Goal: Find specific page/section: Find specific page/section

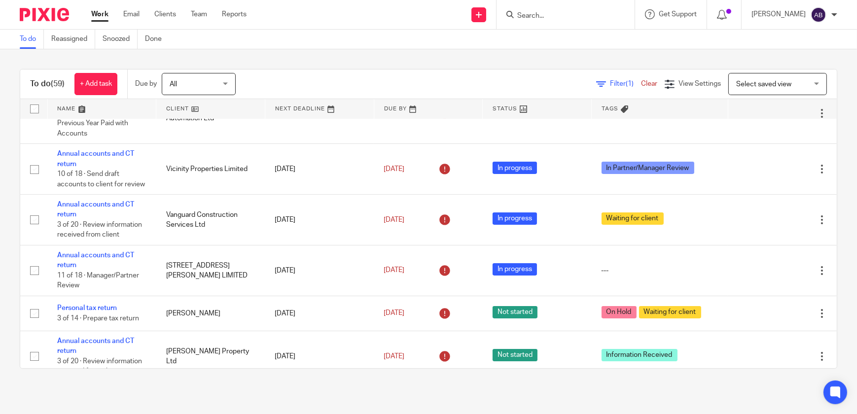
scroll to position [269, 0]
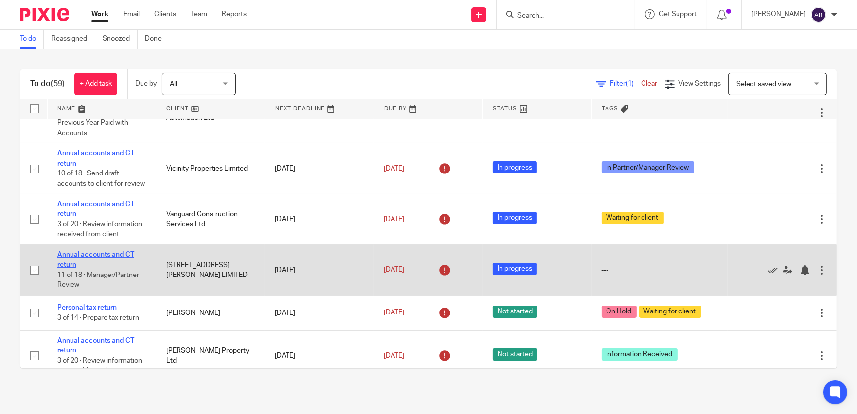
click at [74, 261] on link "Annual accounts and CT return" at bounding box center [95, 260] width 77 height 17
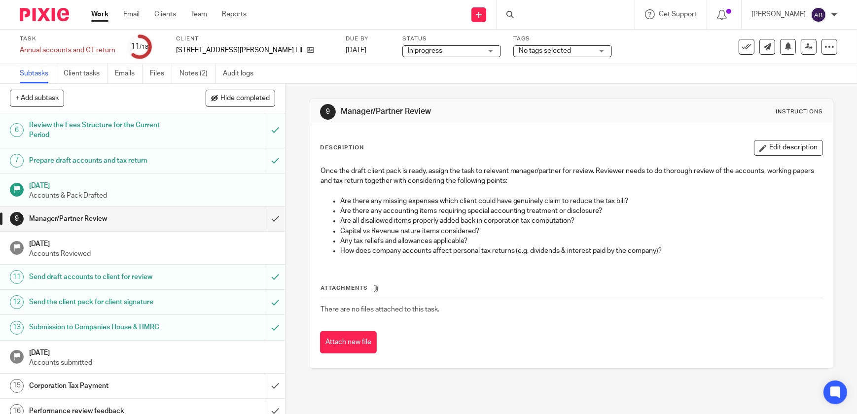
scroll to position [133, 0]
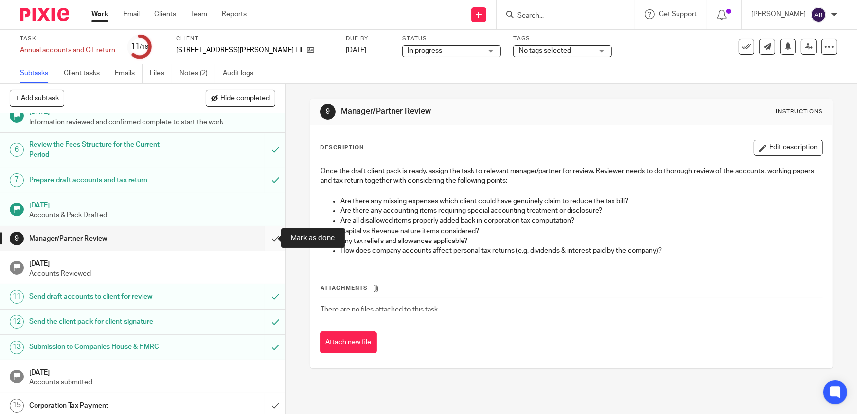
click at [262, 237] on input "submit" at bounding box center [142, 238] width 285 height 25
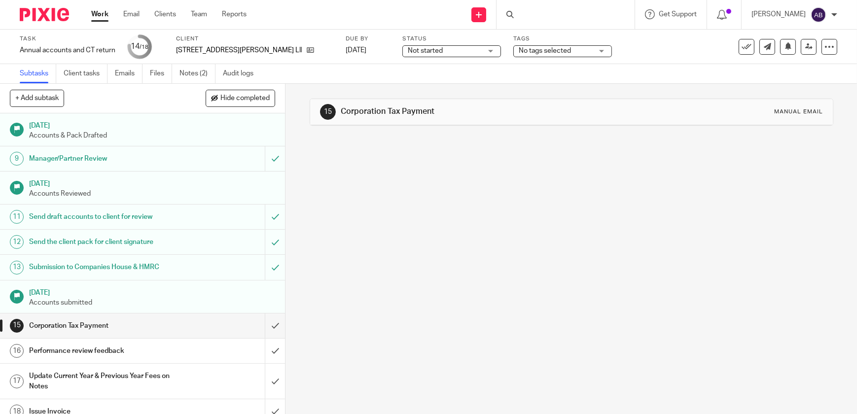
scroll to position [222, 0]
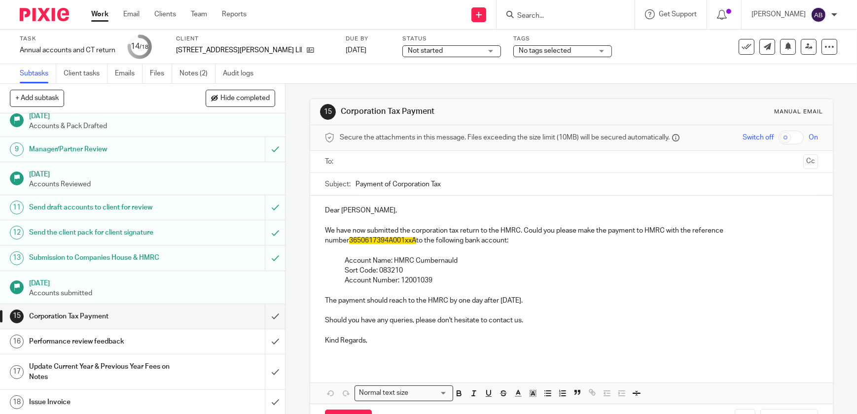
click at [130, 339] on h1 "Performance review feedback" at bounding box center [104, 341] width 151 height 15
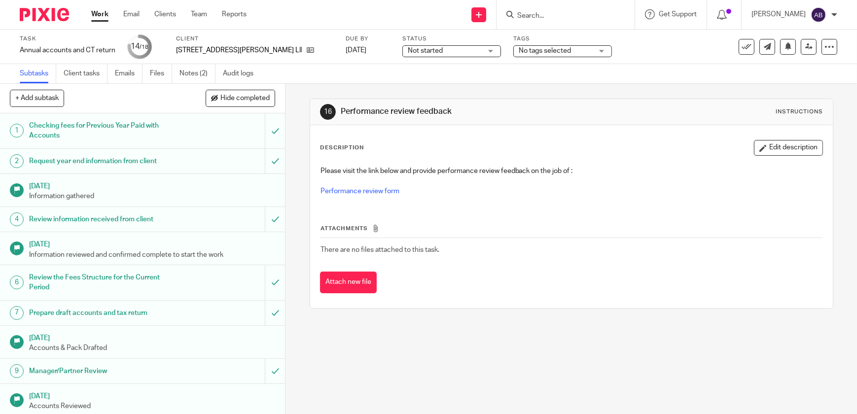
scroll to position [222, 0]
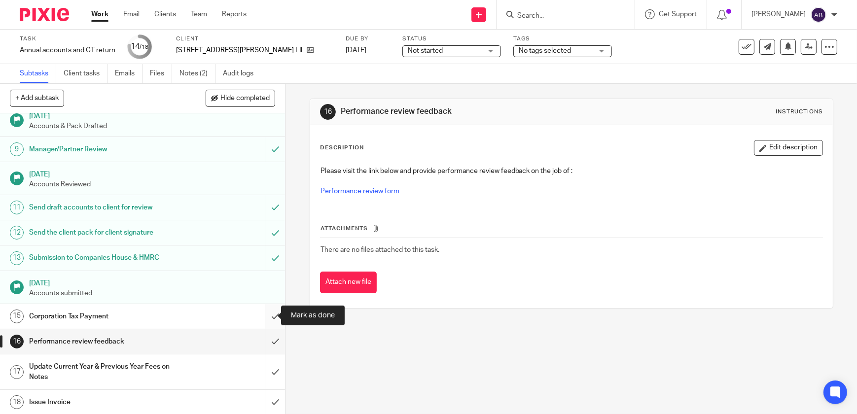
click at [263, 317] on input "submit" at bounding box center [142, 316] width 285 height 25
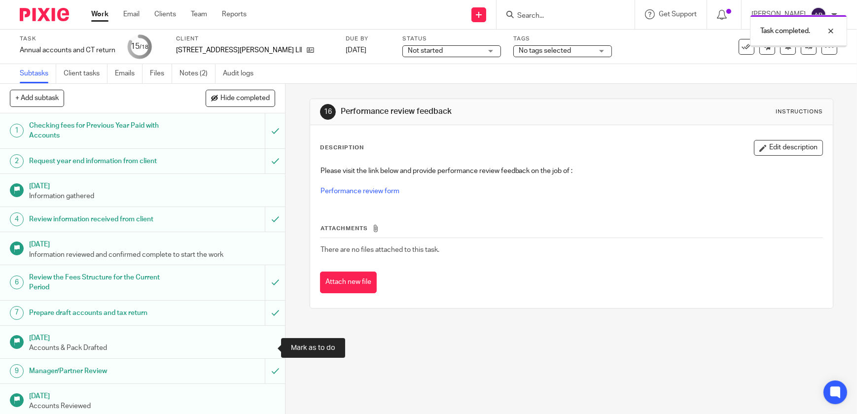
scroll to position [222, 0]
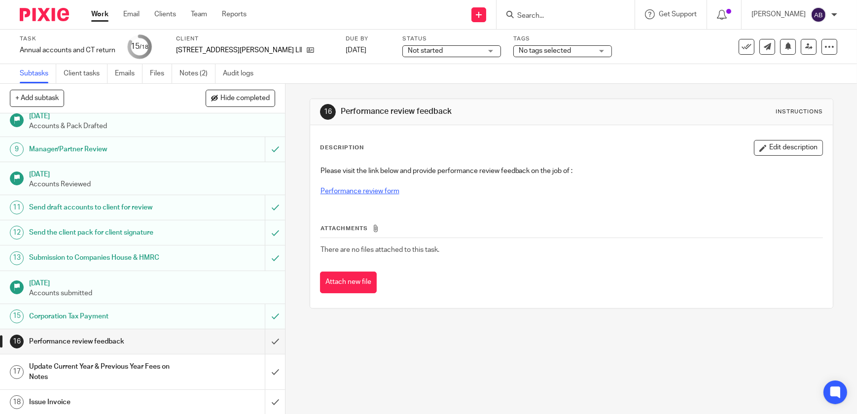
click at [328, 193] on link "Performance review form" at bounding box center [360, 191] width 79 height 7
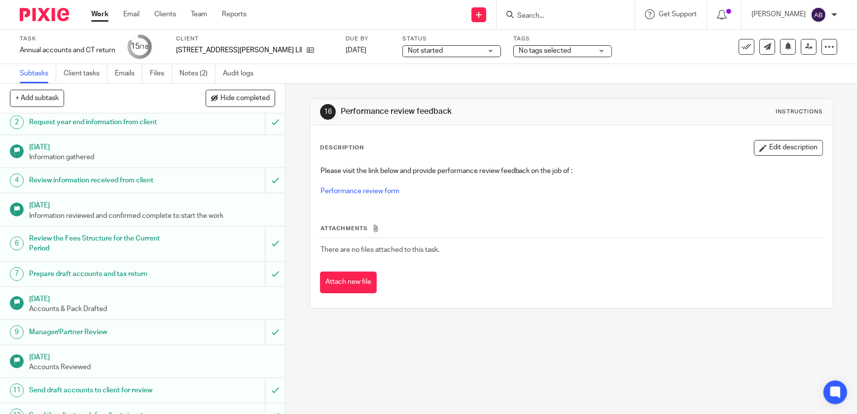
scroll to position [0, 0]
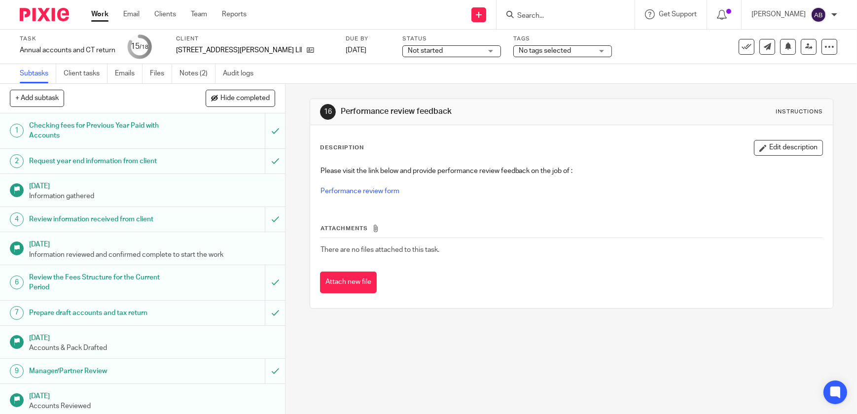
click at [519, 52] on span "No tags selected" at bounding box center [545, 50] width 52 height 7
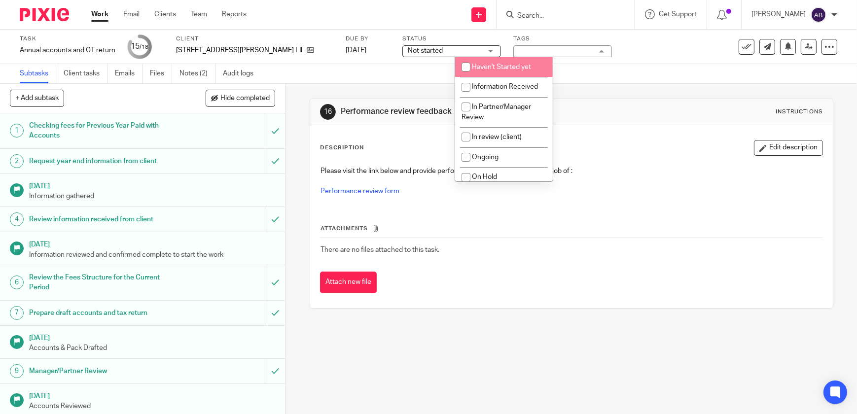
click at [408, 54] on span "Not started" at bounding box center [445, 51] width 74 height 10
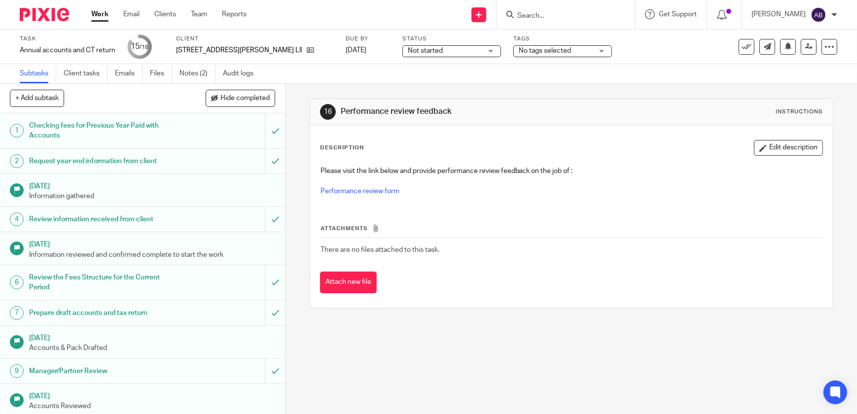
click at [519, 52] on span "No tags selected" at bounding box center [545, 50] width 52 height 7
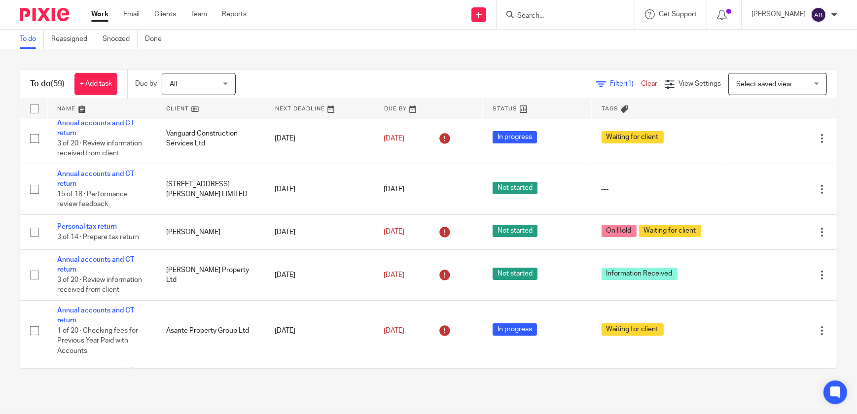
scroll to position [359, 0]
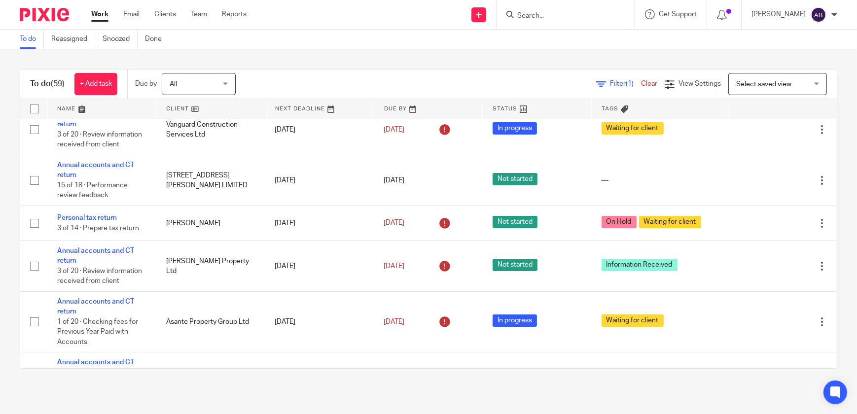
click at [555, 15] on input "Search" at bounding box center [560, 16] width 89 height 9
type input "fatma"
click button "submit" at bounding box center [0, 0] width 0 height 0
click at [568, 17] on input "fatma" at bounding box center [560, 16] width 89 height 9
click button "submit" at bounding box center [0, 0] width 0 height 0
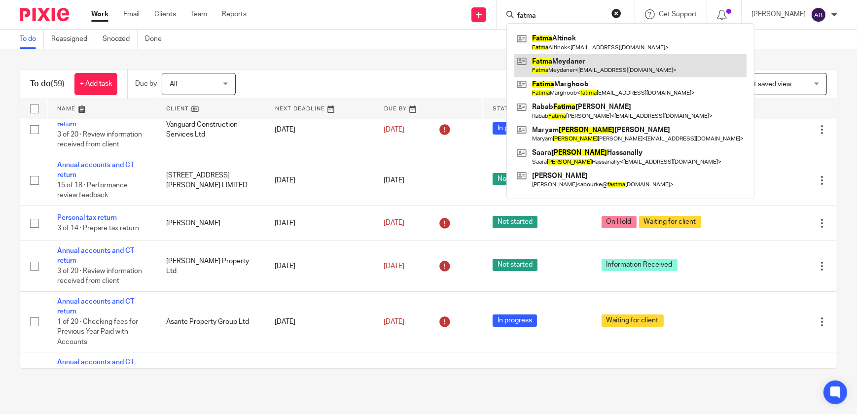
click at [583, 63] on link at bounding box center [630, 65] width 232 height 23
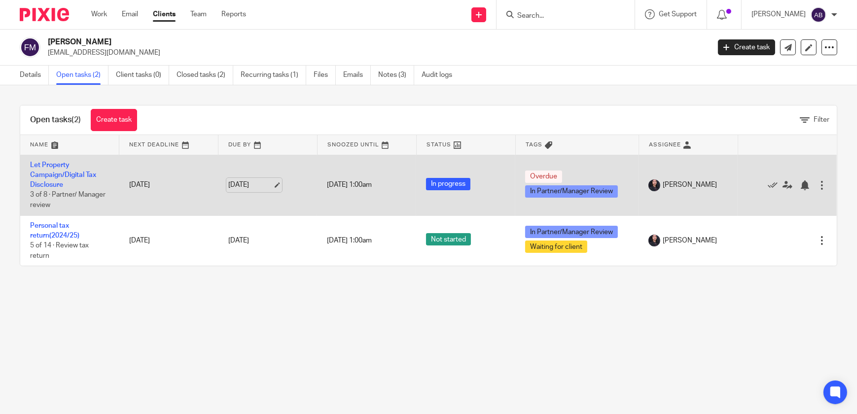
click at [236, 183] on link "[DATE]" at bounding box center [250, 185] width 44 height 10
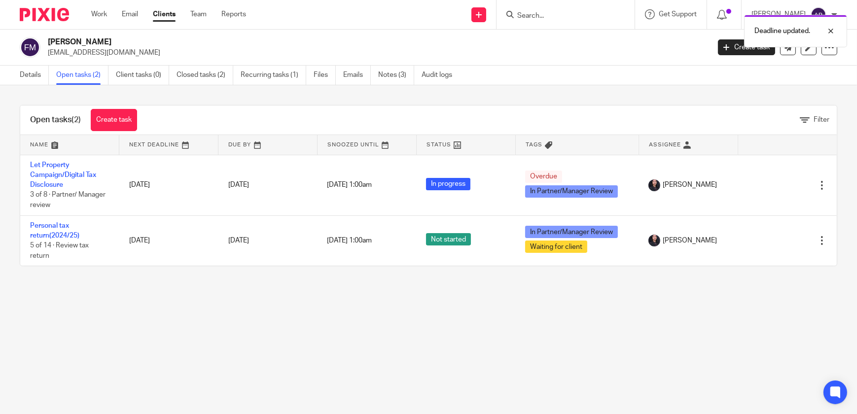
click at [311, 325] on main "[PERSON_NAME] [EMAIL_ADDRESS][DOMAIN_NAME] Create task Update from Companies Ho…" at bounding box center [428, 207] width 857 height 414
click at [98, 13] on link "Work" at bounding box center [99, 14] width 16 height 10
